Goal: Task Accomplishment & Management: Complete application form

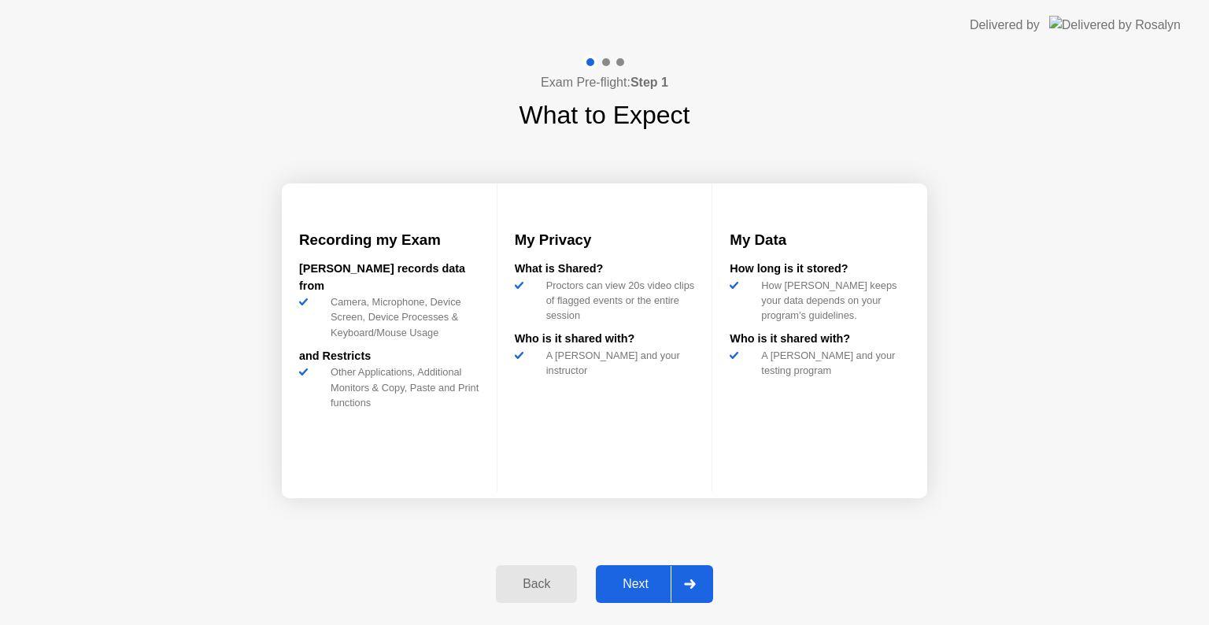
click at [622, 582] on div "Next" at bounding box center [635, 584] width 70 height 14
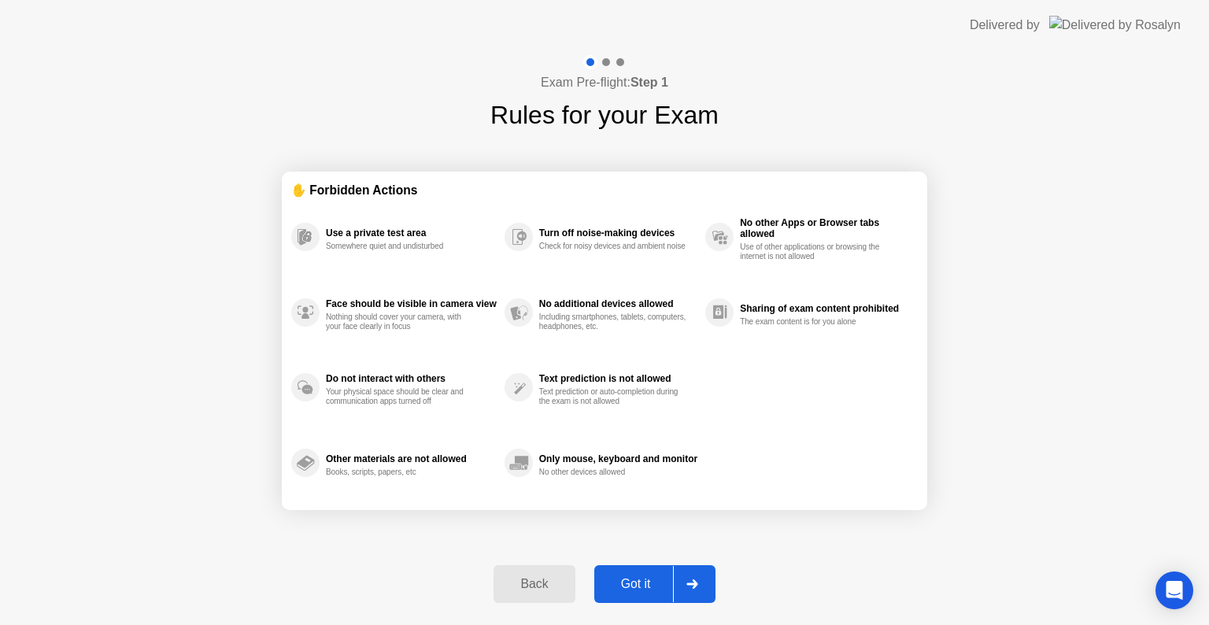
click at [630, 578] on div "Got it" at bounding box center [636, 584] width 74 height 14
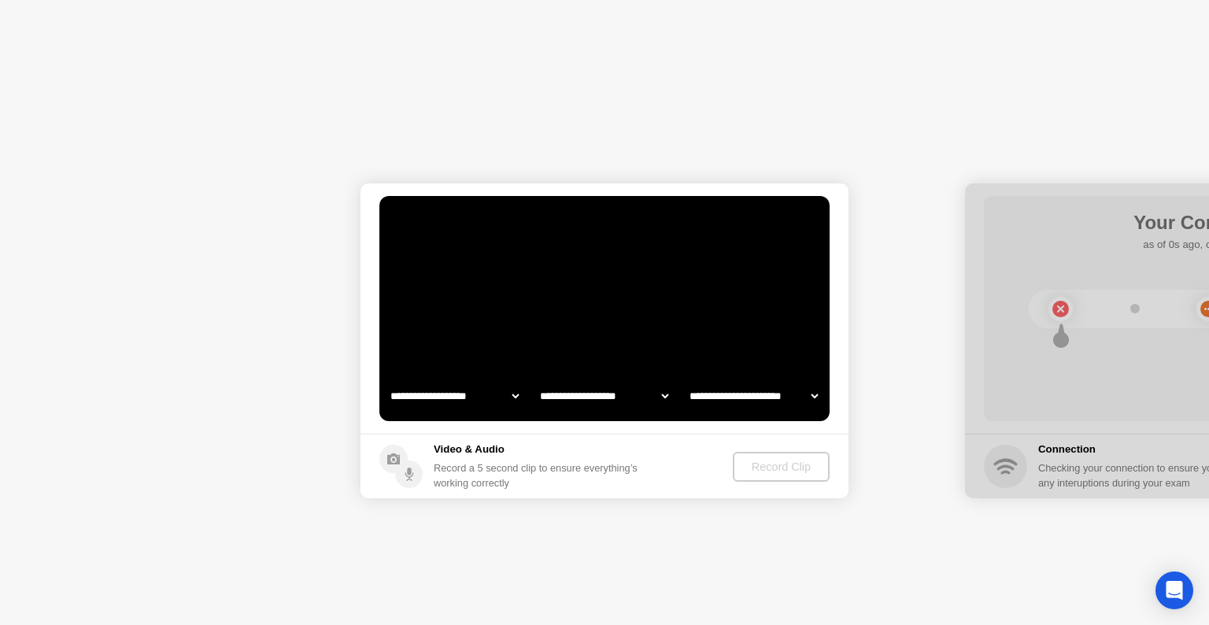
select select "**********"
select select "*******"
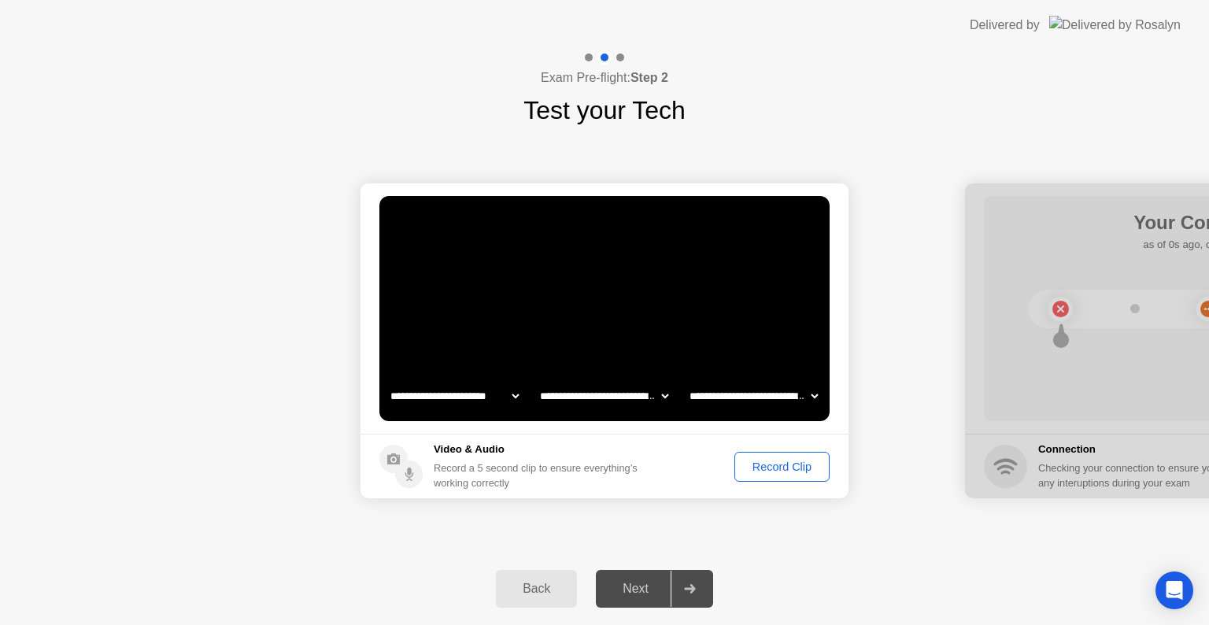
click at [771, 471] on div "Record Clip" at bounding box center [782, 466] width 84 height 13
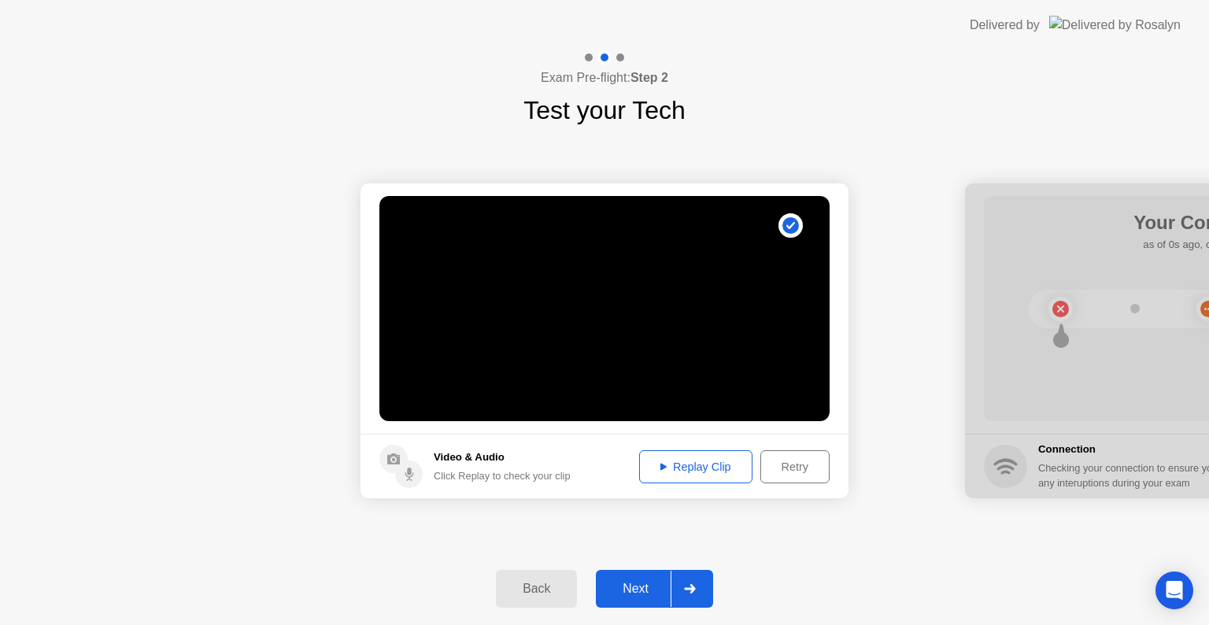
click at [651, 589] on div "Next" at bounding box center [635, 589] width 70 height 14
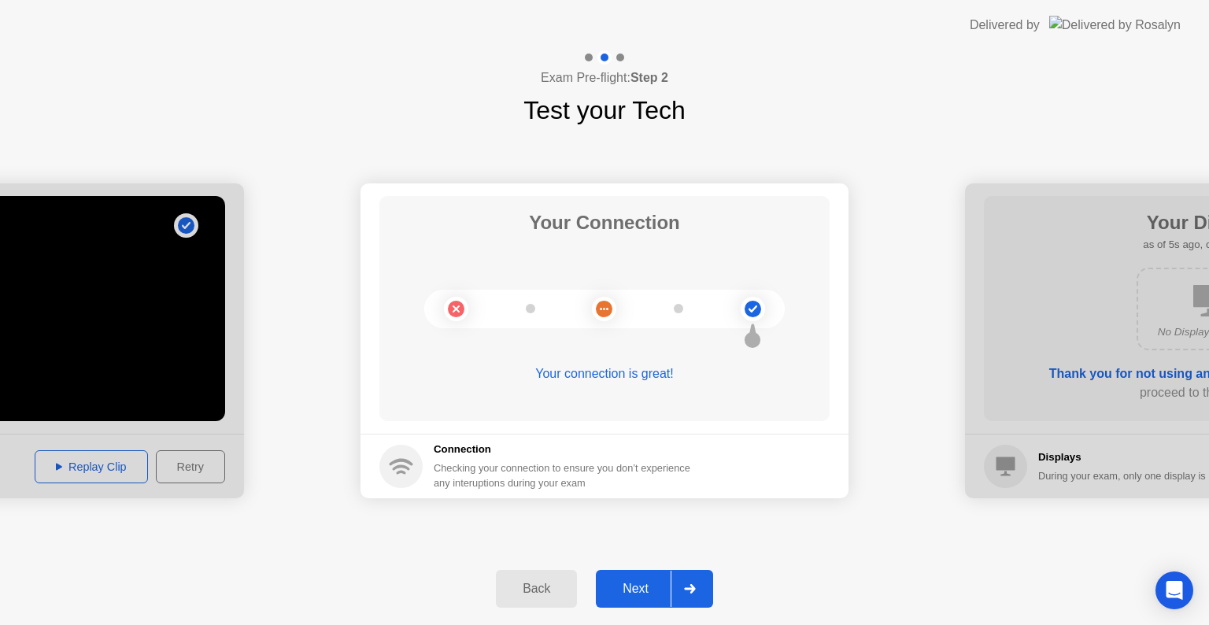
click at [655, 586] on div "Next" at bounding box center [635, 589] width 70 height 14
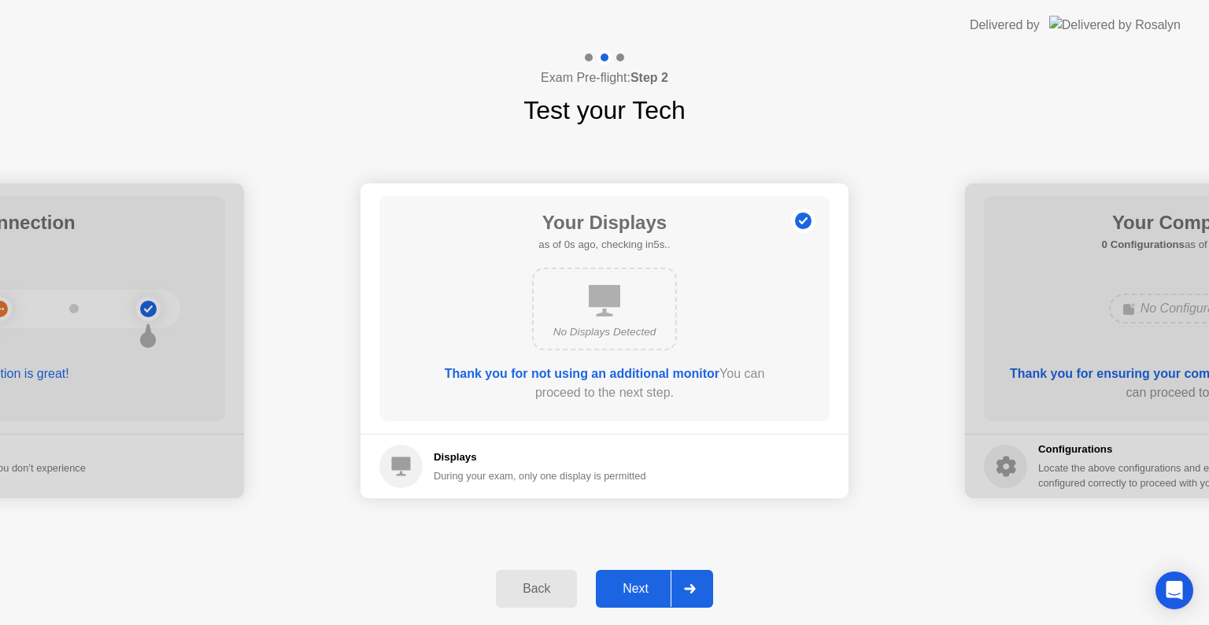
click at [630, 582] on div "Next" at bounding box center [635, 589] width 70 height 14
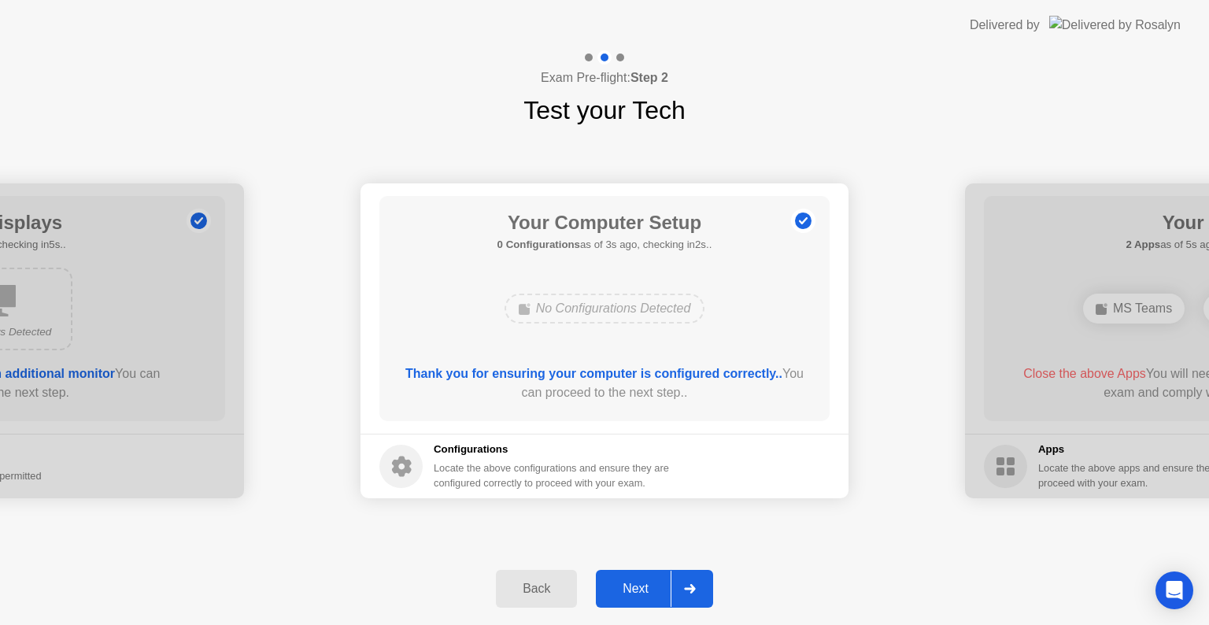
click at [631, 583] on div "Next" at bounding box center [635, 589] width 70 height 14
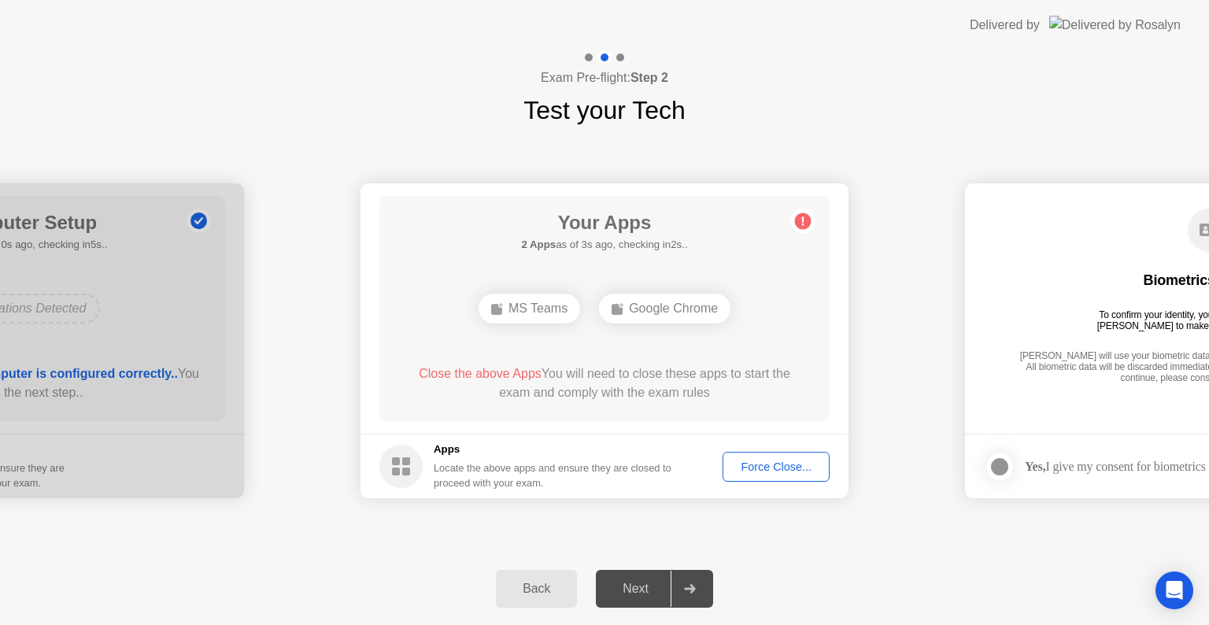
click at [745, 401] on div "Close the above Apps You will need to close these apps to start the exam and co…" at bounding box center [604, 383] width 405 height 38
click at [1142, 536] on div "**********" at bounding box center [604, 340] width 1209 height 423
click at [655, 596] on div "Next" at bounding box center [635, 589] width 70 height 14
click at [777, 464] on div "Force Close..." at bounding box center [776, 466] width 96 height 13
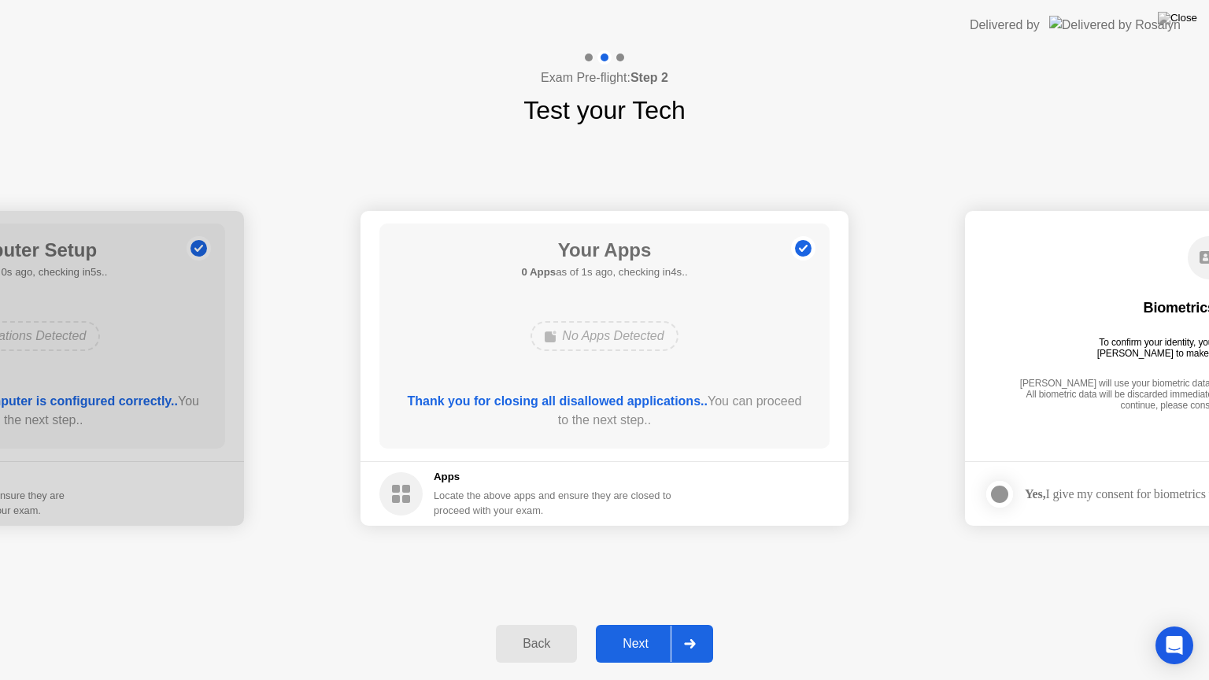
click at [647, 624] on div "Next" at bounding box center [635, 644] width 70 height 14
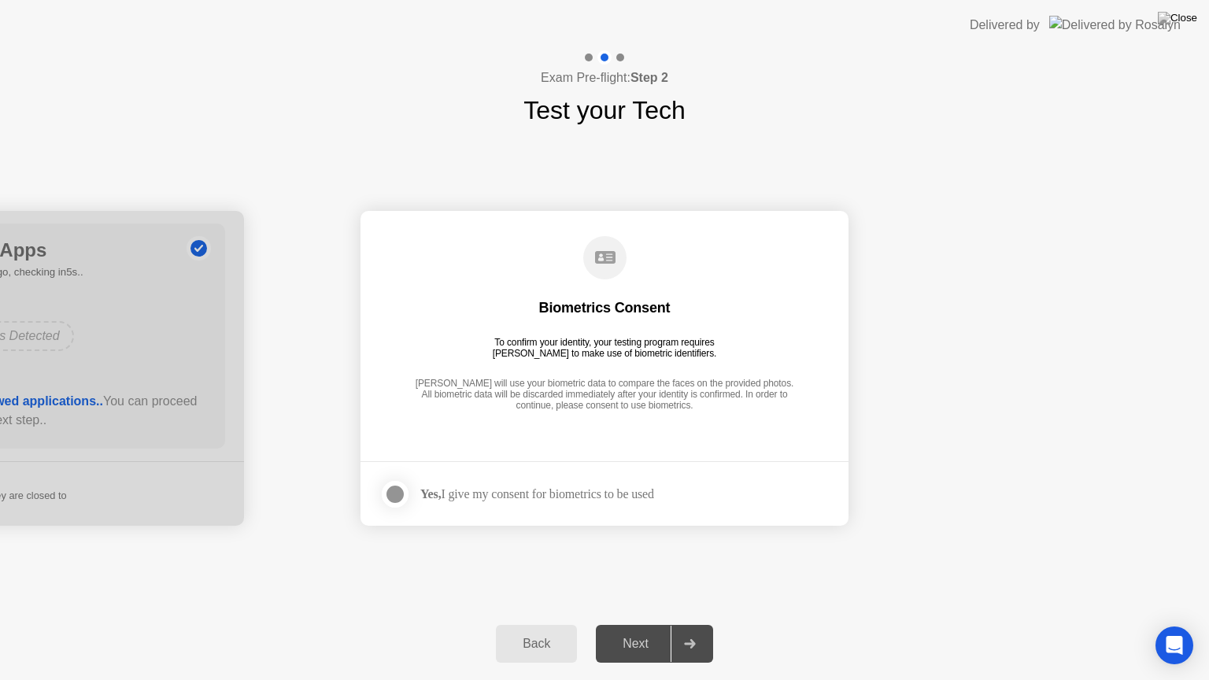
click at [636, 624] on div "Next" at bounding box center [635, 644] width 70 height 14
click at [400, 498] on div at bounding box center [395, 494] width 19 height 19
click at [628, 624] on div "Next" at bounding box center [635, 644] width 70 height 14
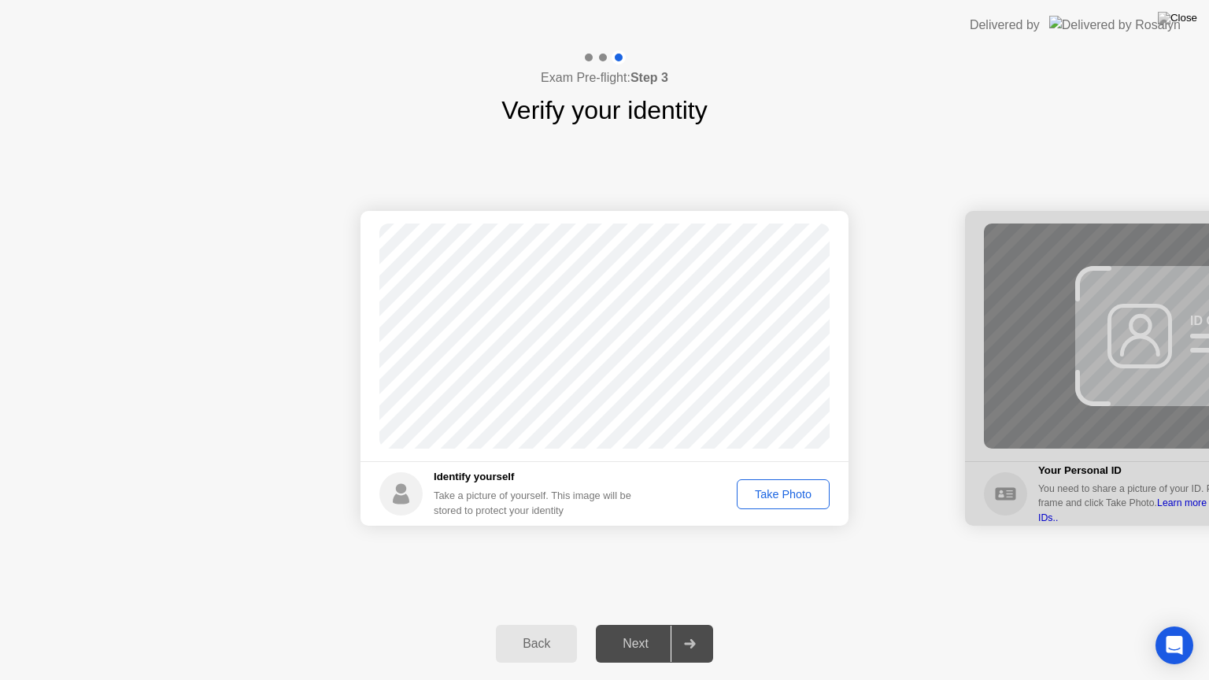
click at [770, 500] on div "Take Photo" at bounding box center [783, 494] width 82 height 13
click at [642, 624] on div "Next" at bounding box center [635, 644] width 70 height 14
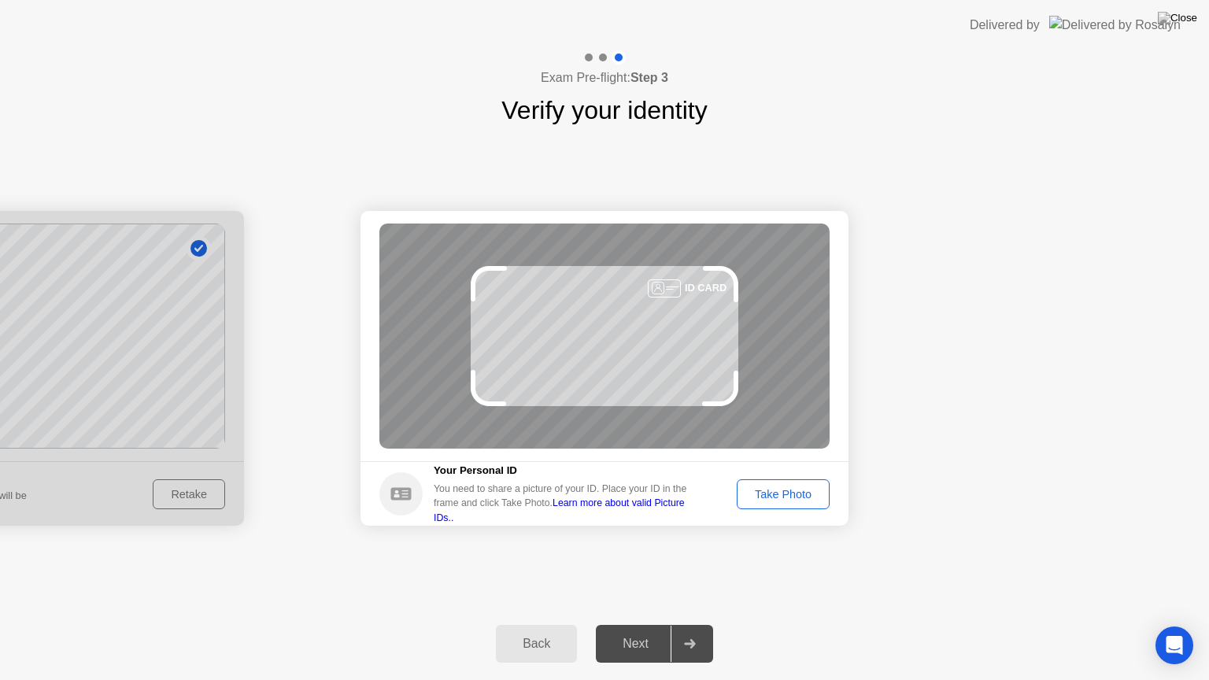
click at [773, 489] on div "Take Photo" at bounding box center [783, 494] width 82 height 13
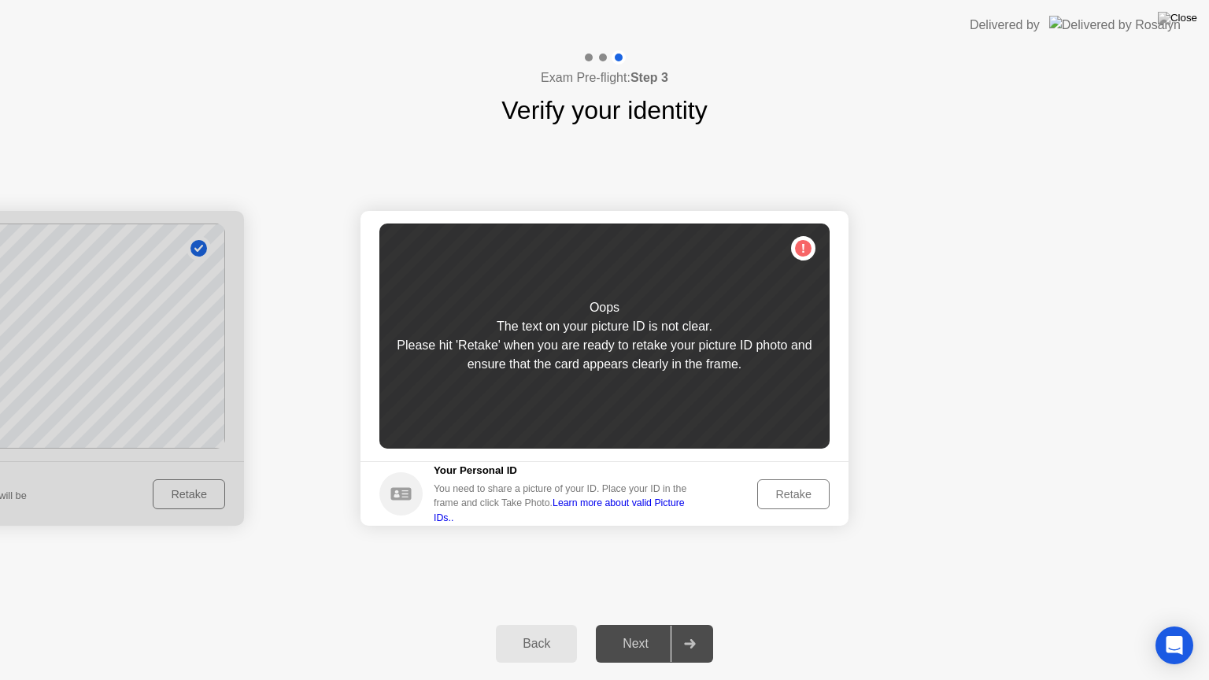
click at [773, 489] on div "Retake" at bounding box center [792, 494] width 61 height 13
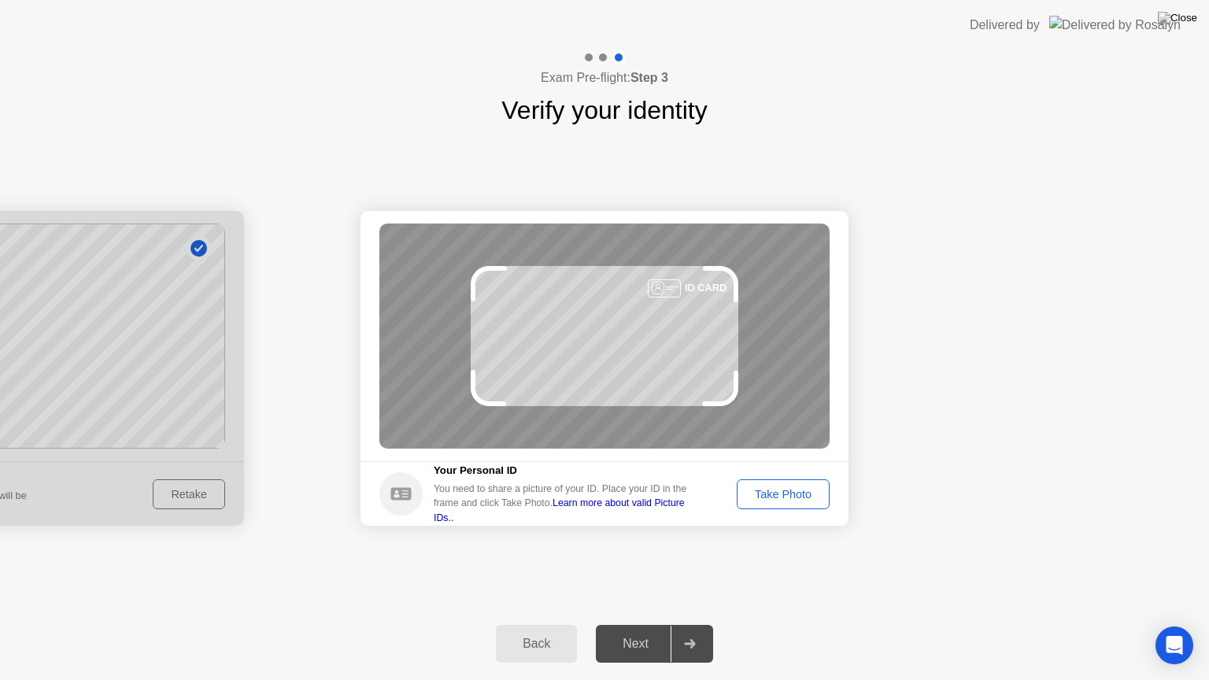
click at [773, 489] on div "Take Photo" at bounding box center [783, 494] width 82 height 13
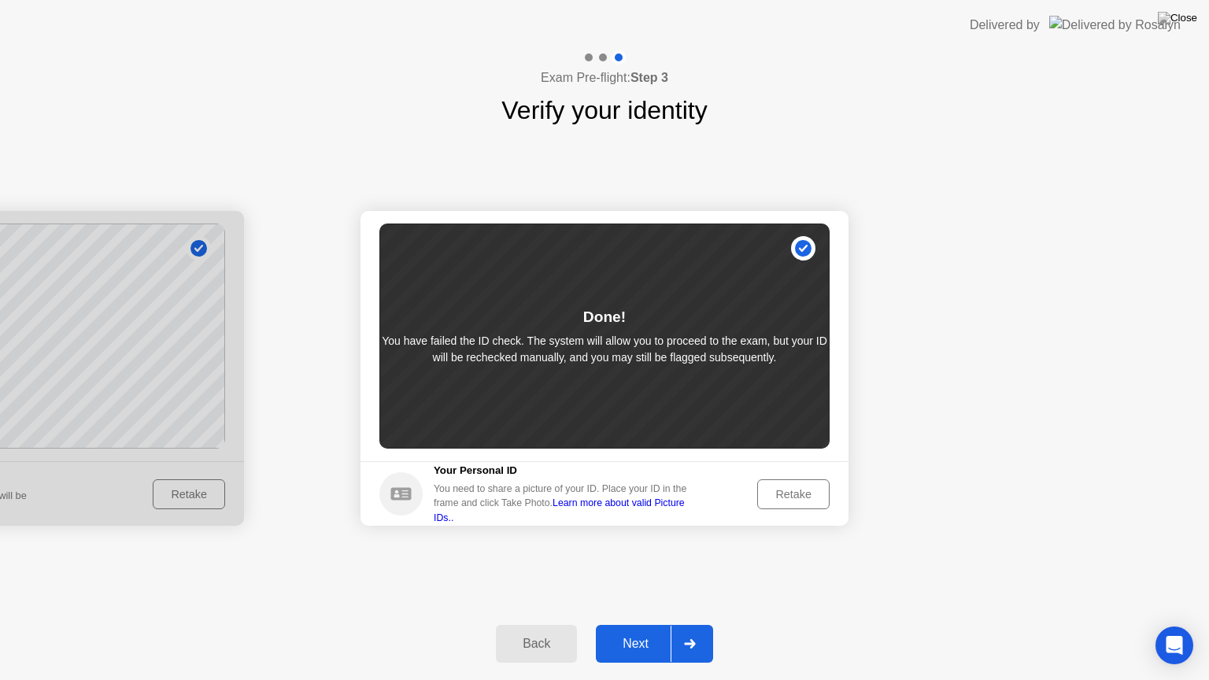
click at [639, 624] on div "Next" at bounding box center [635, 644] width 70 height 14
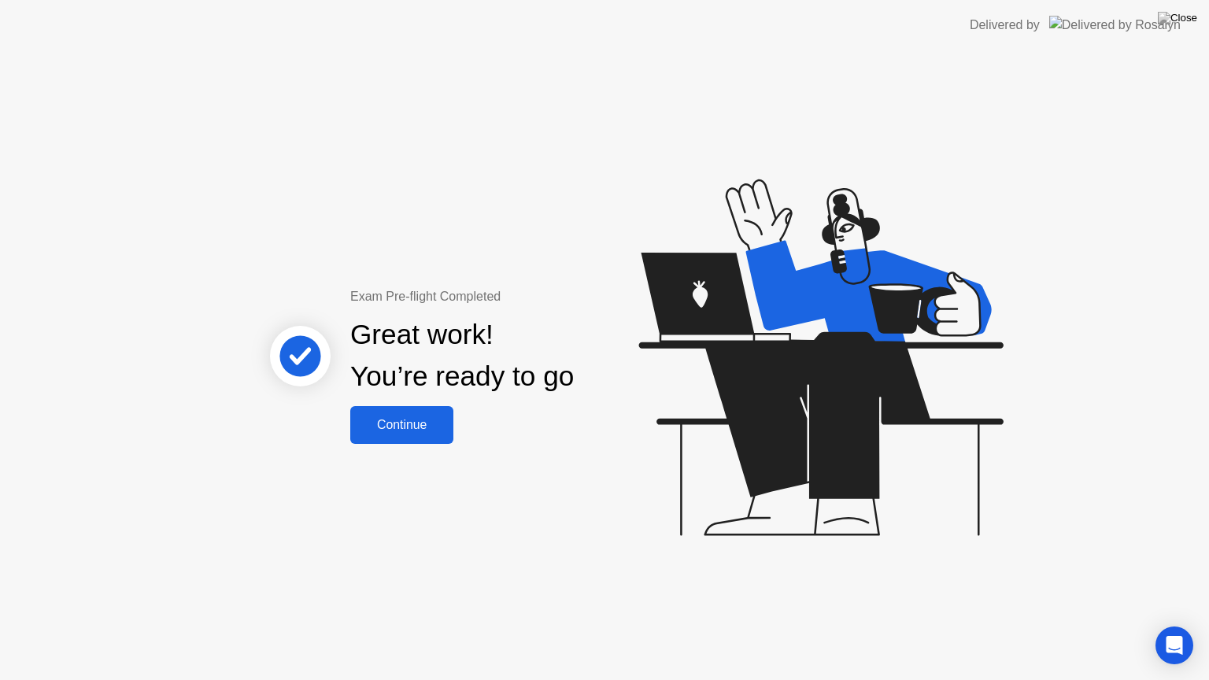
click at [422, 418] on div "Continue" at bounding box center [402, 425] width 94 height 14
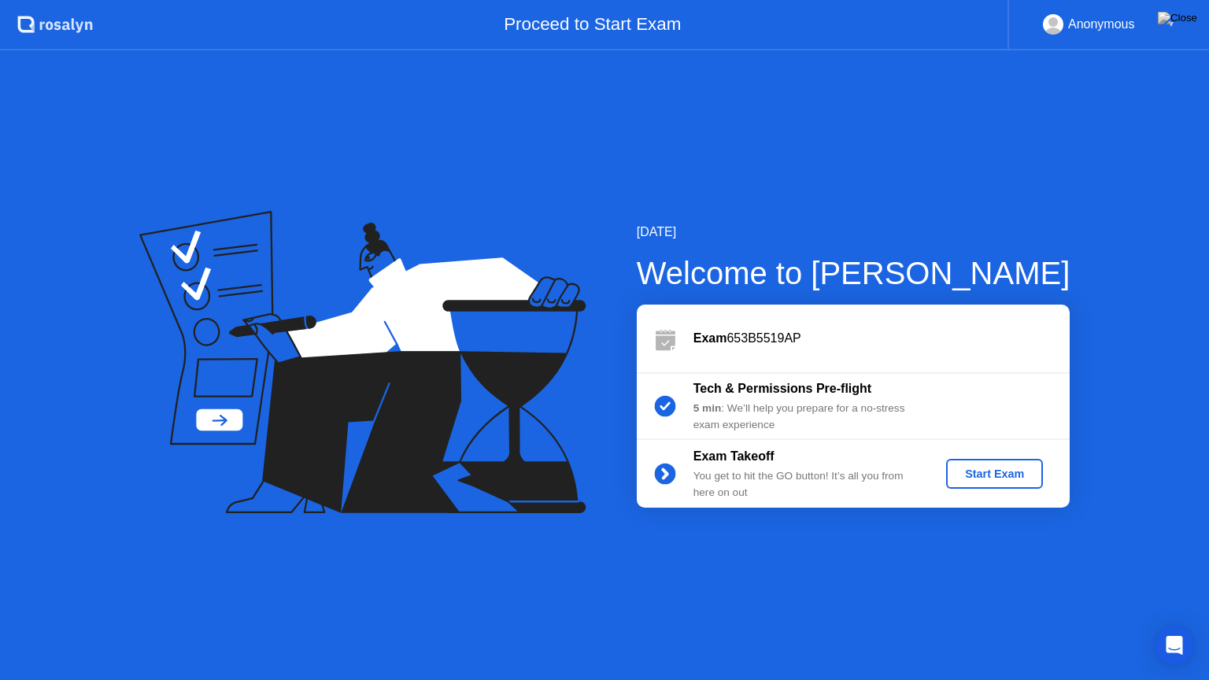
click at [988, 474] on div "Start Exam" at bounding box center [994, 473] width 84 height 13
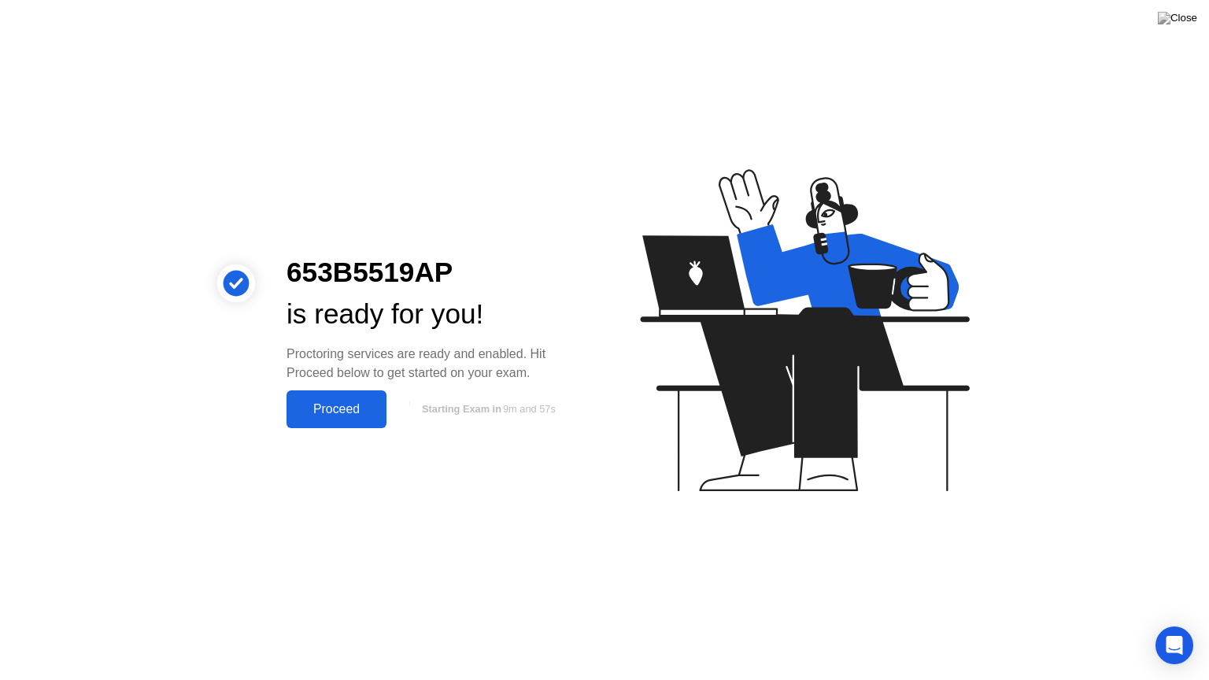
click at [362, 410] on div "Proceed" at bounding box center [336, 409] width 90 height 14
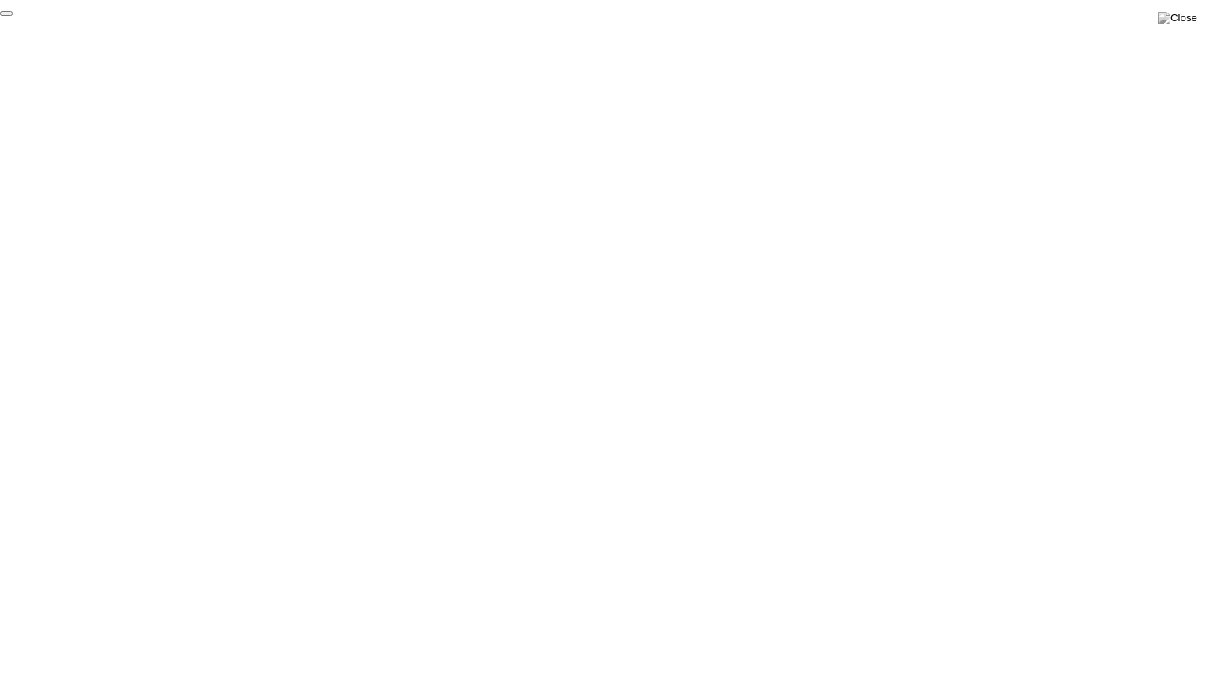
click div "End Proctoring Session"
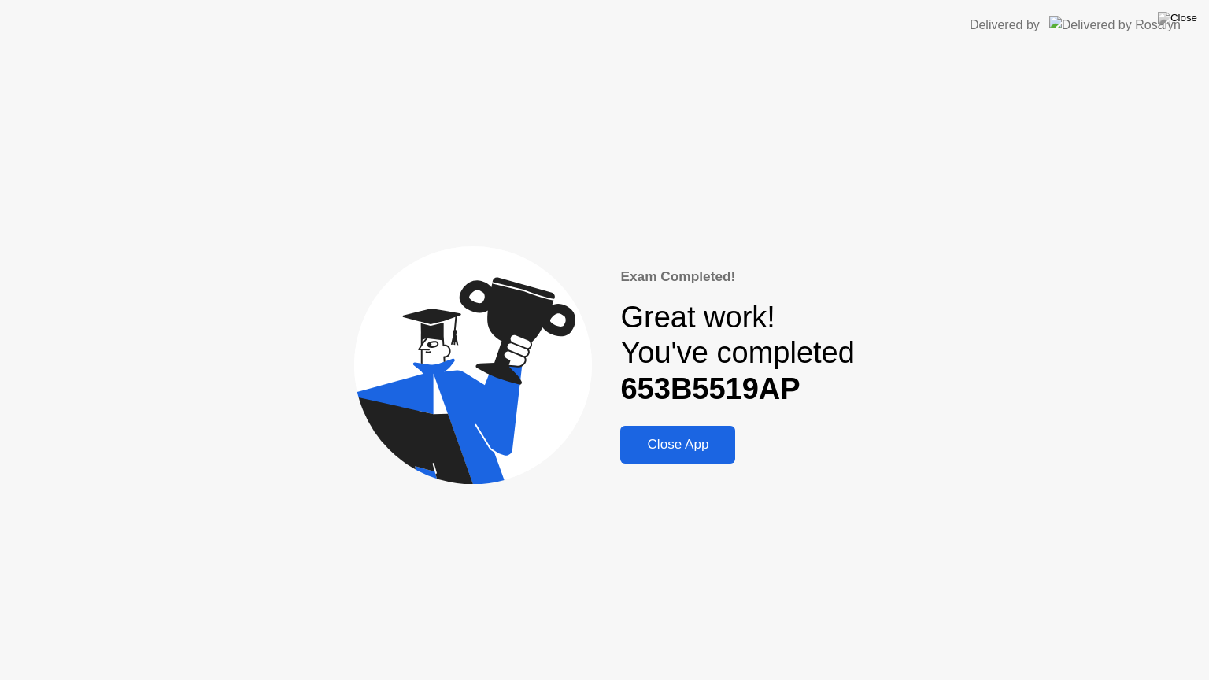
click at [698, 452] on div "Close App" at bounding box center [677, 445] width 105 height 16
